Goal: Check status: Check status

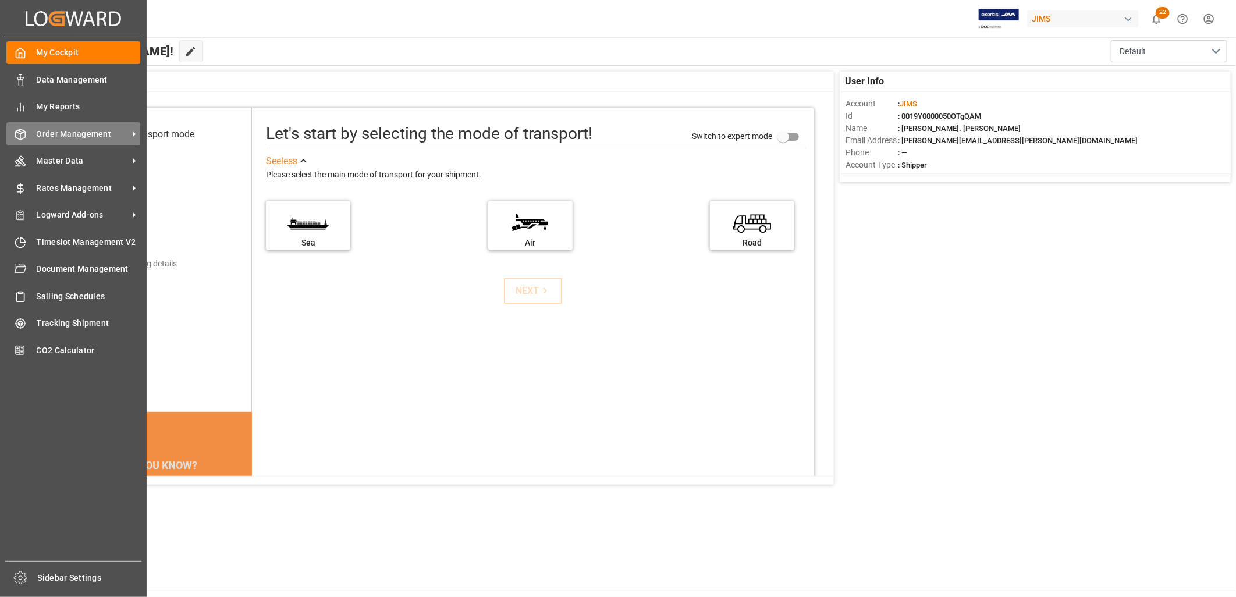
click at [55, 130] on span "Order Management" at bounding box center [83, 134] width 92 height 12
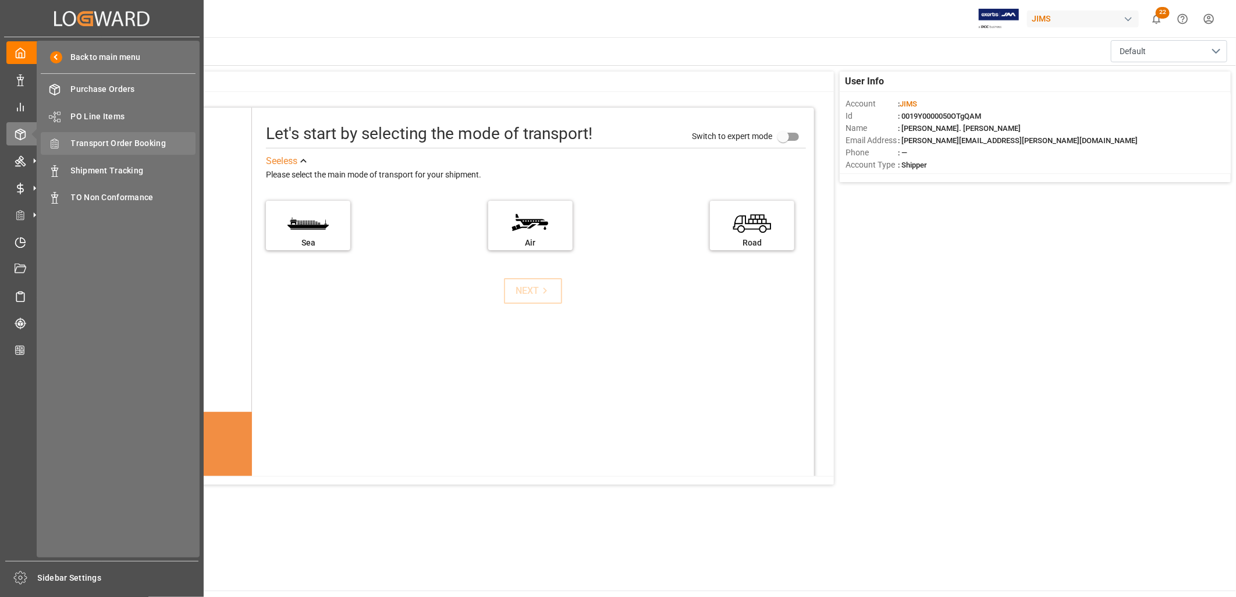
click at [95, 141] on span "Transport Order Booking" at bounding box center [133, 143] width 125 height 12
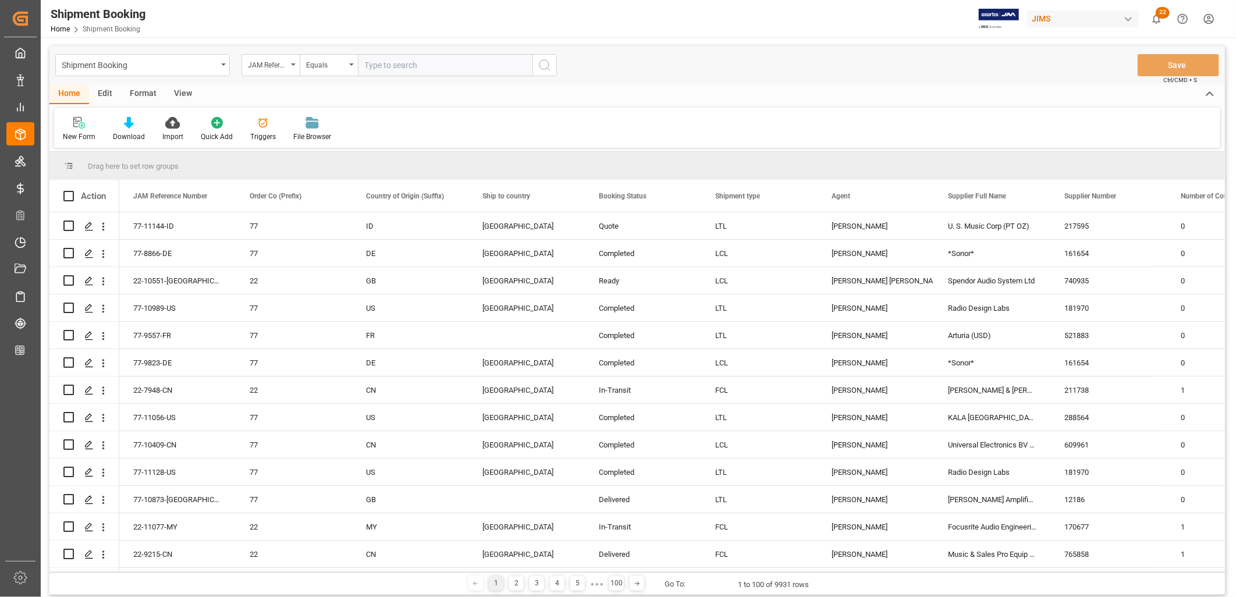
click at [379, 66] on input "text" at bounding box center [445, 65] width 175 height 22
type input "77-10587-CN"
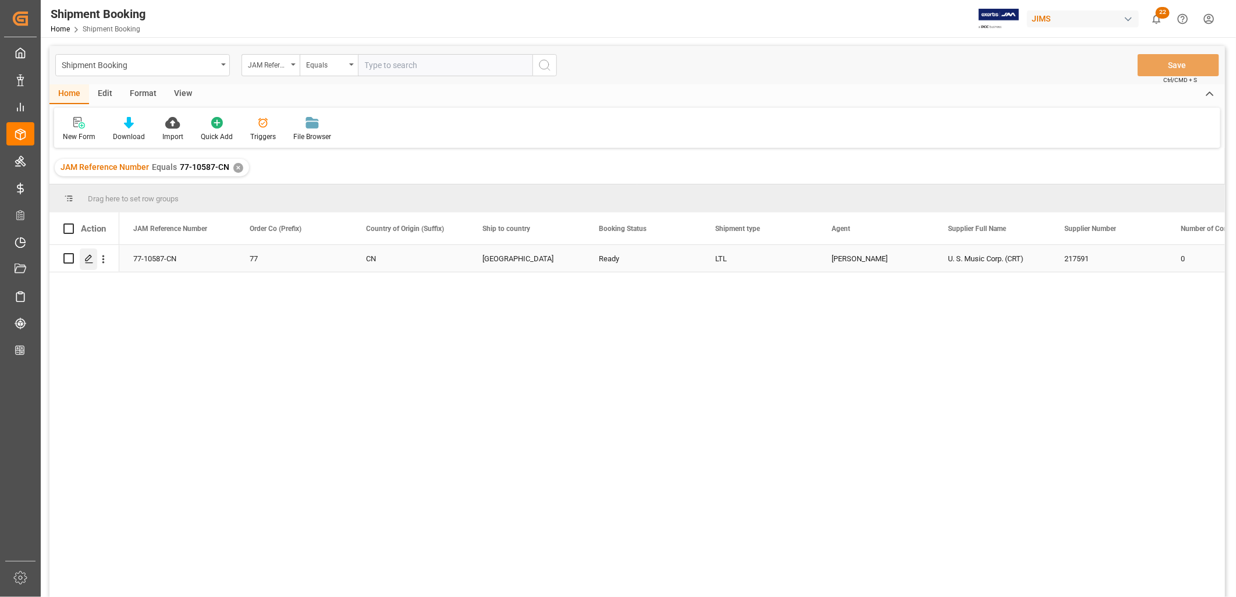
click at [88, 257] on icon "Press SPACE to select this row." at bounding box center [88, 258] width 9 height 9
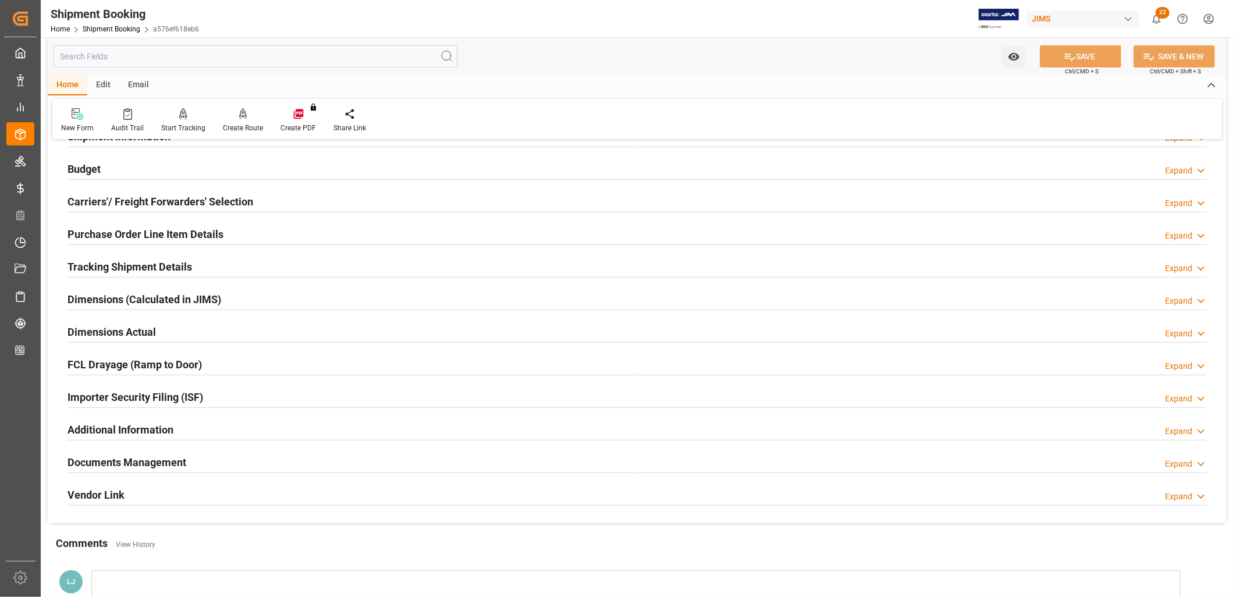
scroll to position [129, 0]
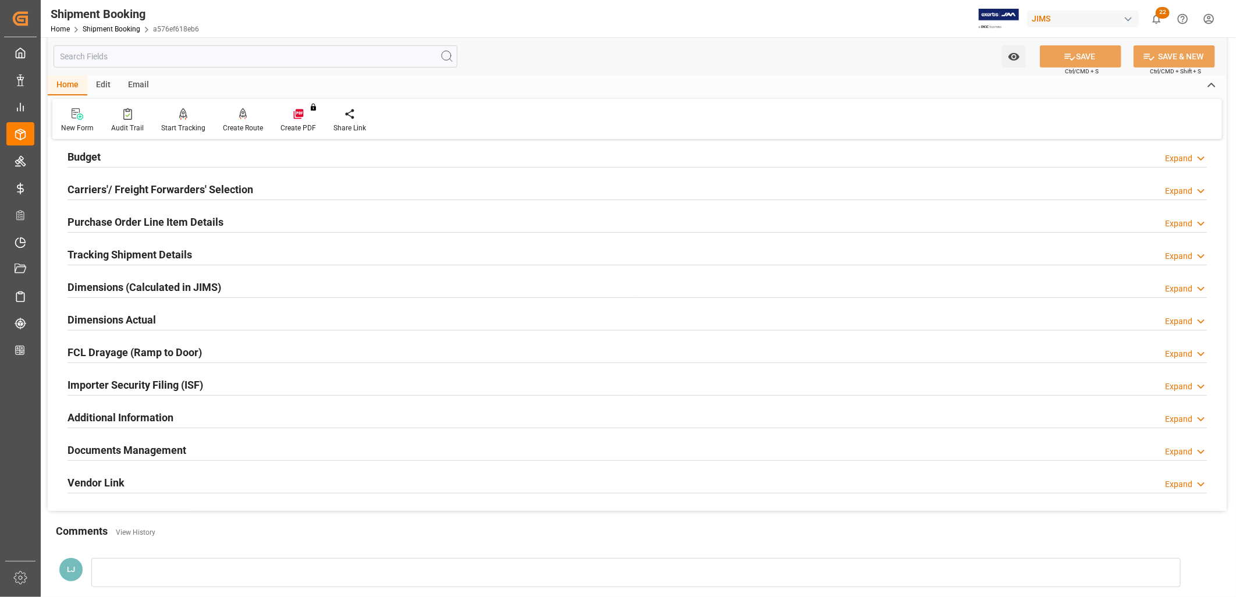
click at [167, 446] on h2 "Documents Management" at bounding box center [126, 450] width 119 height 16
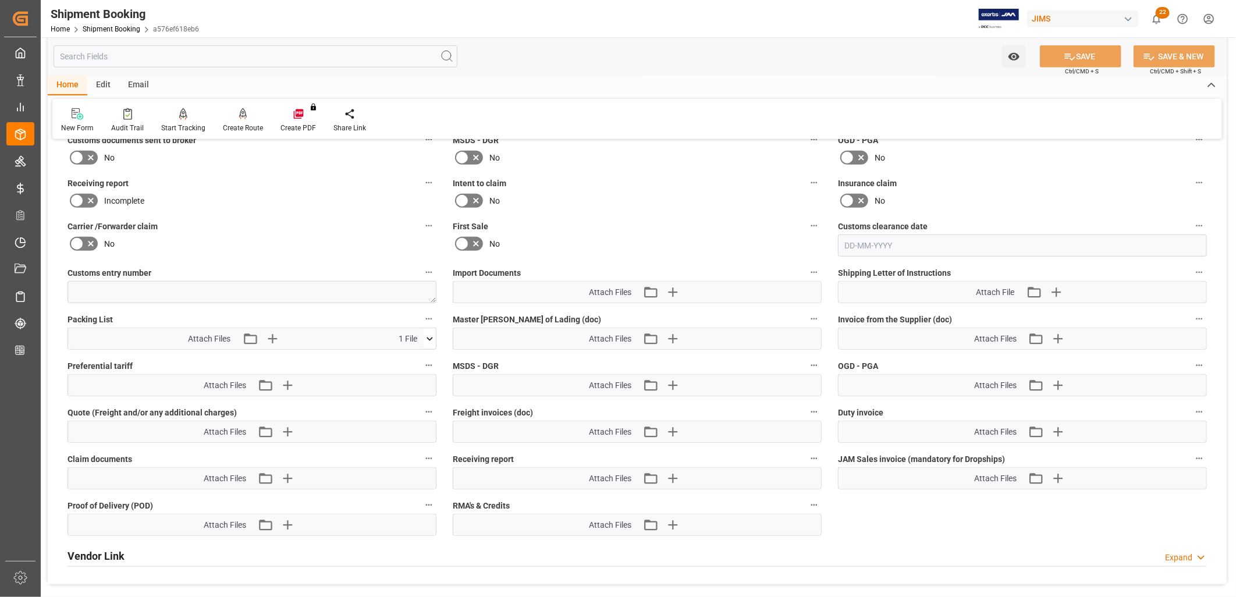
scroll to position [517, 0]
